Goal: Task Accomplishment & Management: Use online tool/utility

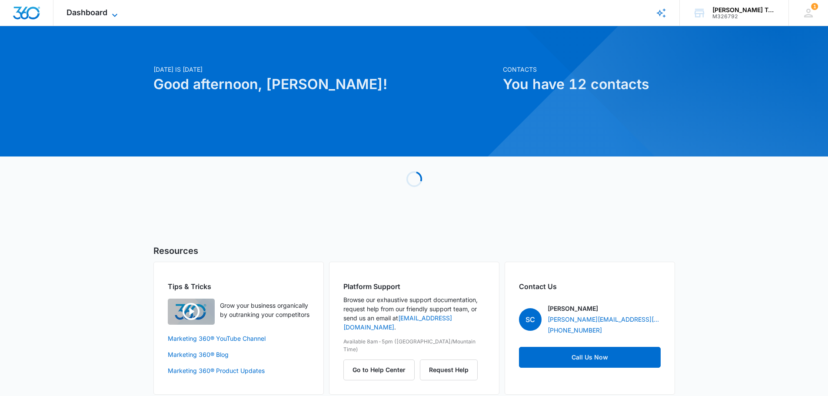
click at [101, 13] on span "Dashboard" at bounding box center [86, 12] width 41 height 9
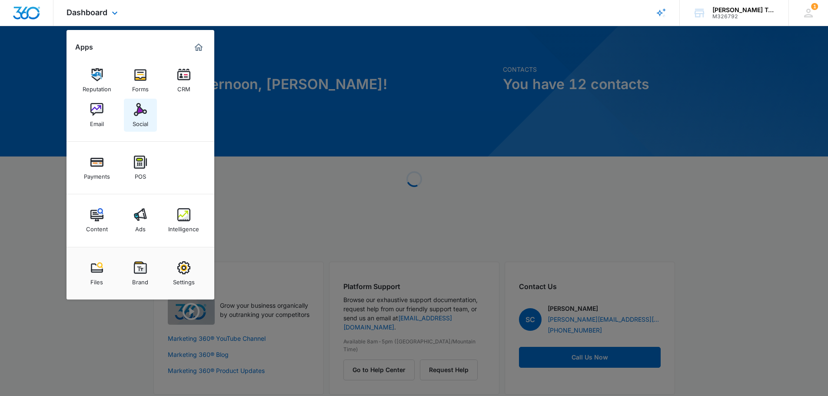
click at [144, 102] on link "Social" at bounding box center [140, 115] width 33 height 33
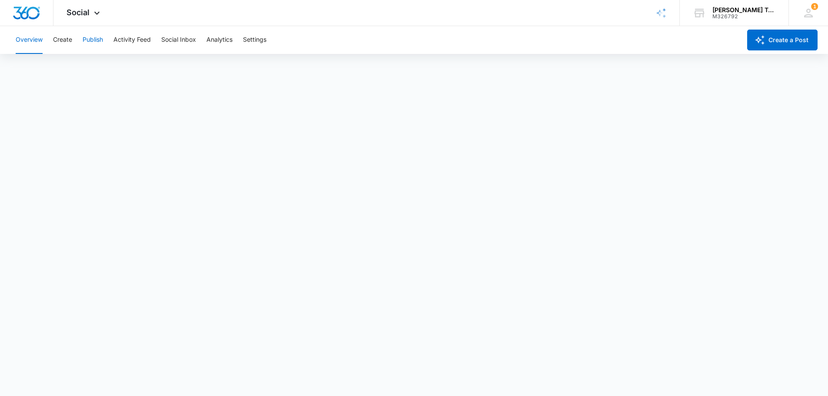
click at [100, 40] on button "Publish" at bounding box center [93, 40] width 20 height 28
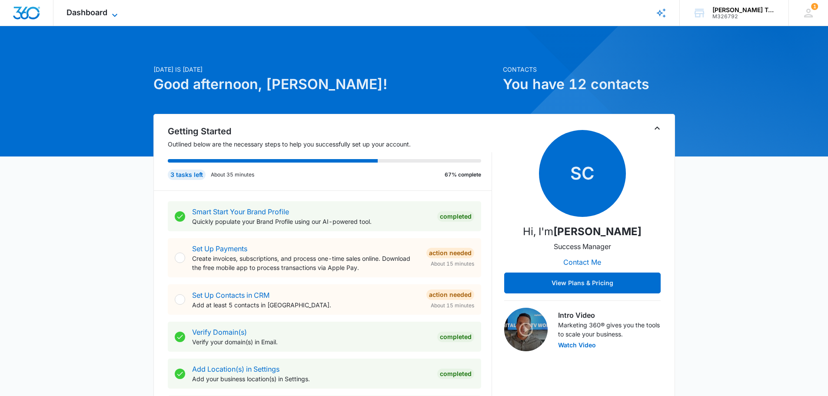
click at [106, 14] on span "Dashboard" at bounding box center [86, 12] width 41 height 9
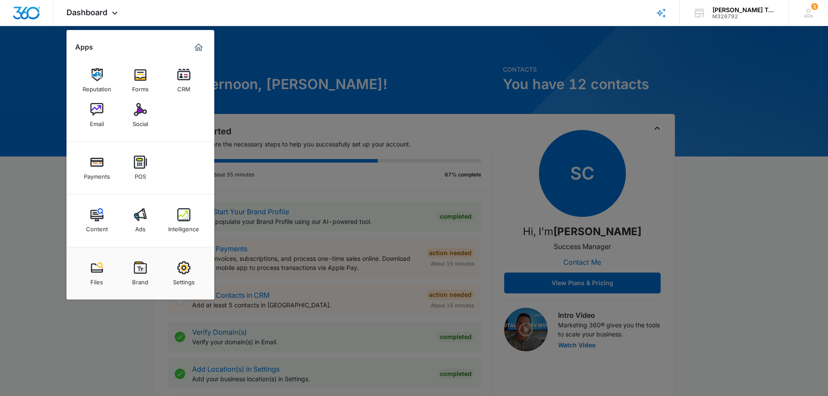
click at [425, 75] on div at bounding box center [414, 198] width 828 height 396
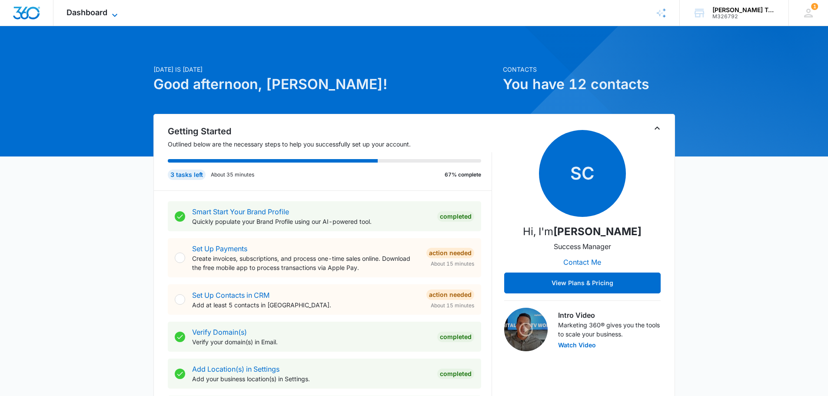
click at [102, 16] on span "Dashboard" at bounding box center [86, 12] width 41 height 9
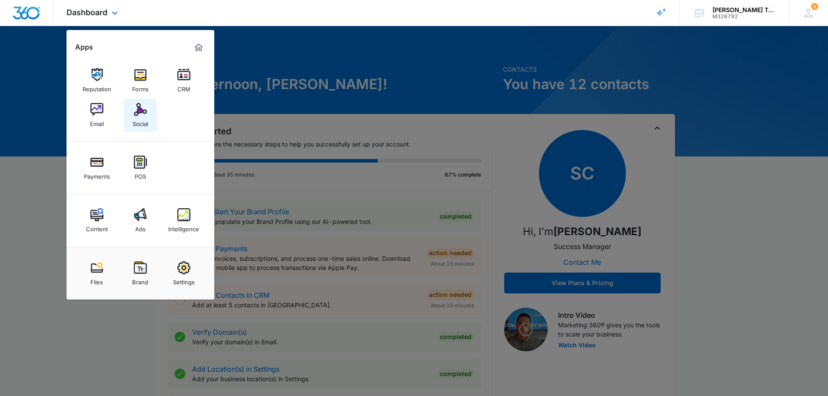
click at [142, 120] on div "Social" at bounding box center [141, 121] width 16 height 11
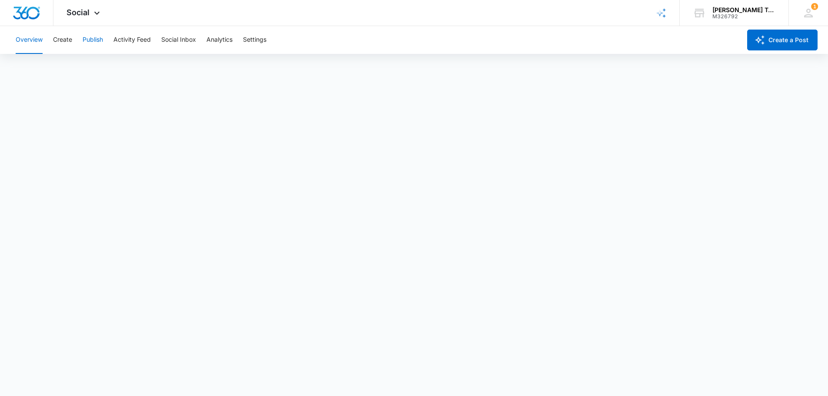
click at [93, 38] on button "Publish" at bounding box center [93, 40] width 20 height 28
